Goal: Communication & Community: Answer question/provide support

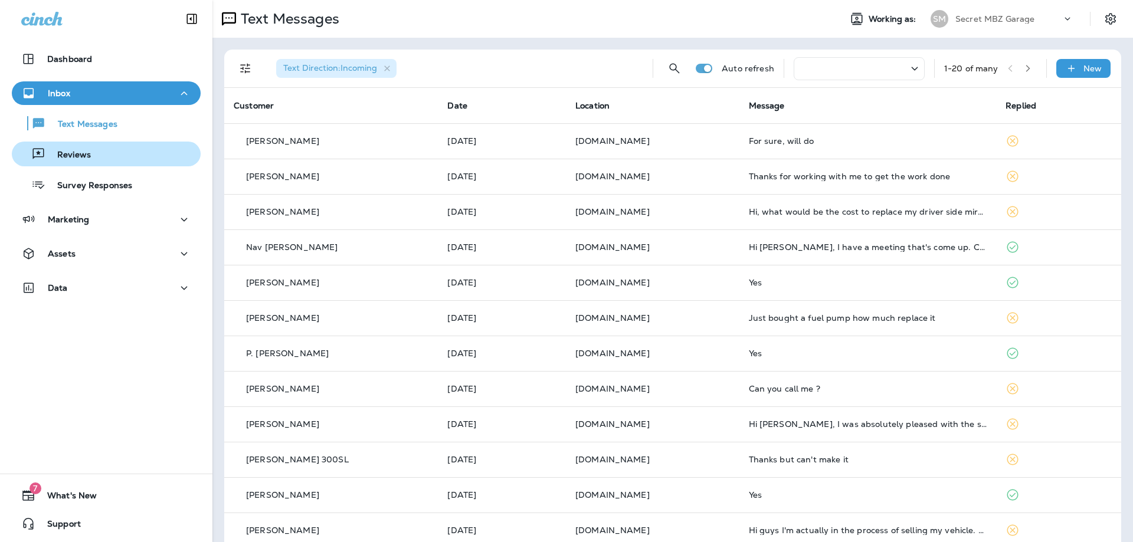
click at [65, 157] on p "Reviews" at bounding box center [67, 155] width 45 height 11
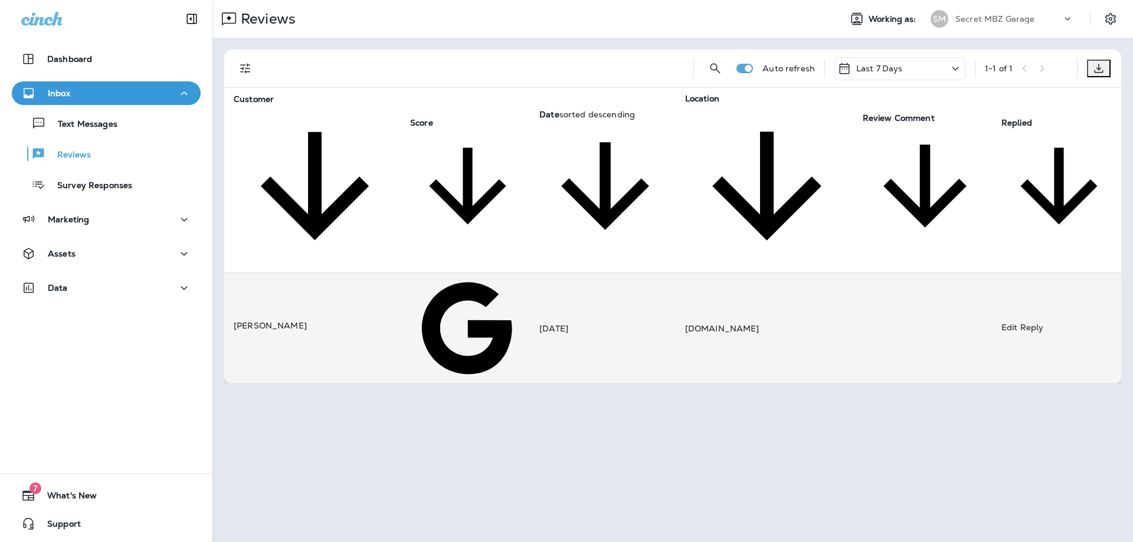
click at [636, 273] on td "[DATE]" at bounding box center [603, 328] width 146 height 111
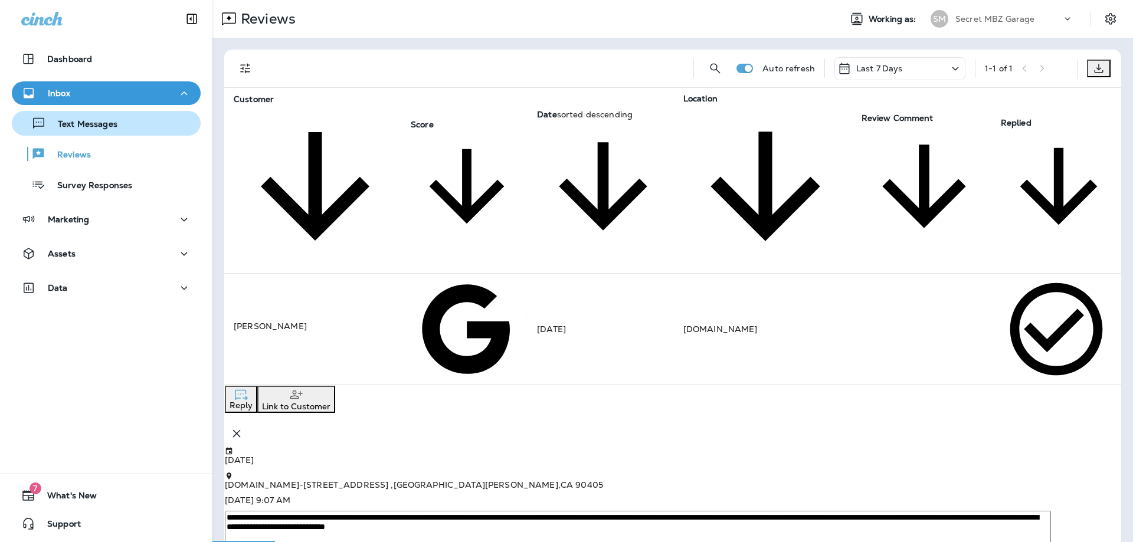
click at [100, 130] on p "Text Messages" at bounding box center [81, 124] width 71 height 11
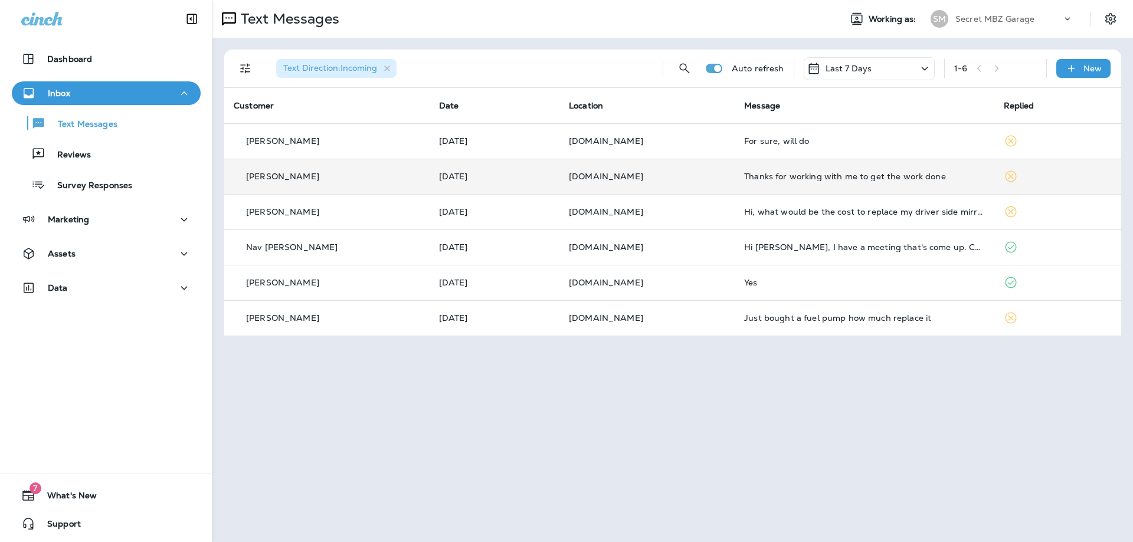
click at [373, 176] on div "[PERSON_NAME]" at bounding box center [327, 177] width 186 height 12
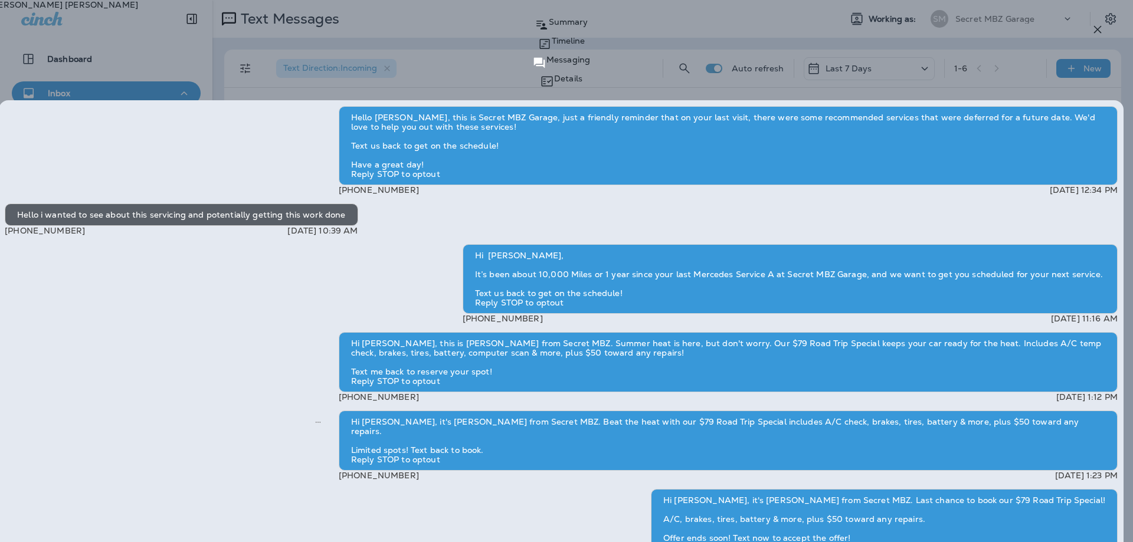
click at [1095, 30] on icon "button" at bounding box center [1097, 29] width 14 height 14
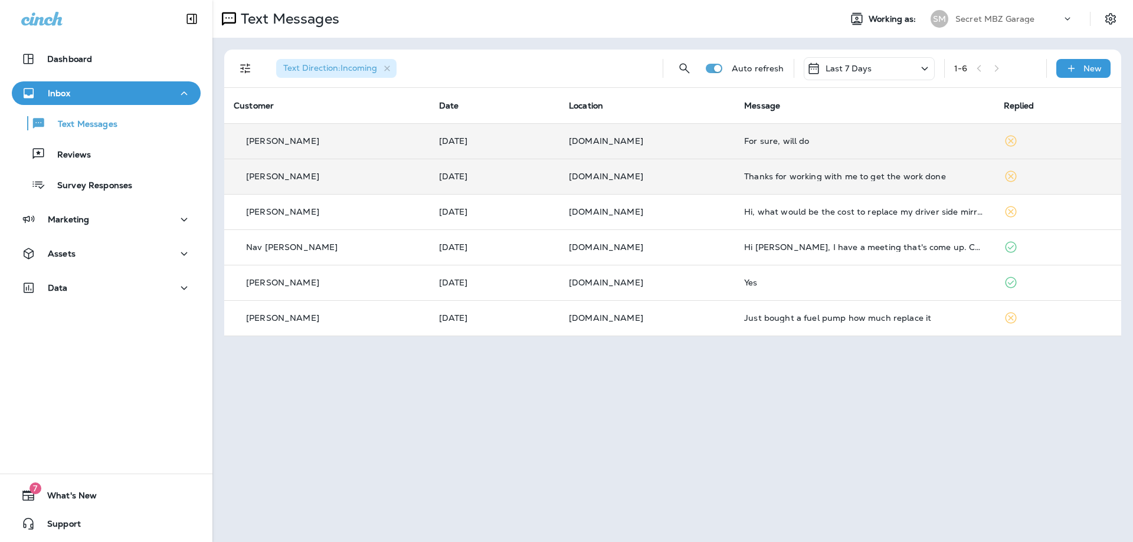
click at [381, 146] on div "[PERSON_NAME]" at bounding box center [327, 141] width 186 height 12
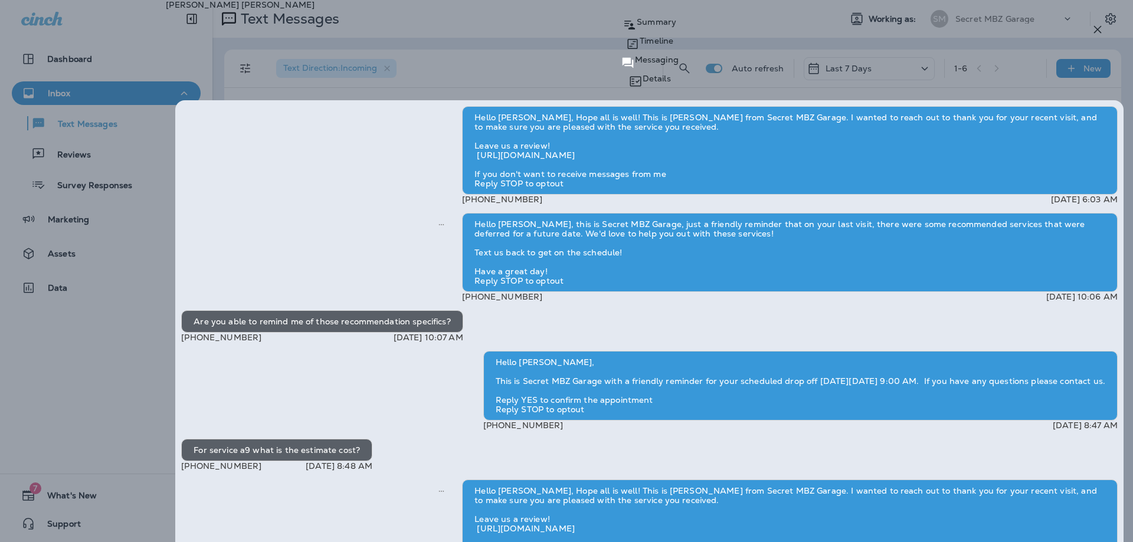
click at [422, 398] on div "[PERSON_NAME] Summary Timeline Messaging Details Hello [PERSON_NAME], [PERSON_N…" at bounding box center [566, 271] width 1133 height 542
